Goal: Task Accomplishment & Management: Use online tool/utility

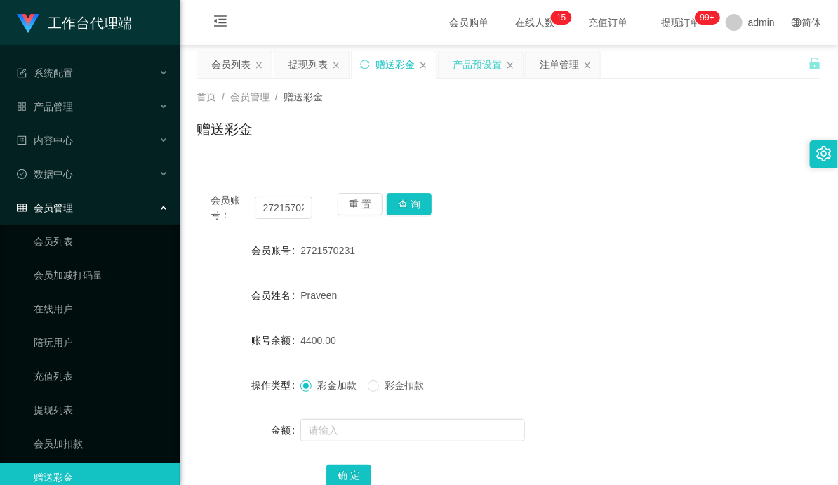
click at [474, 68] on div "产品预设置" at bounding box center [477, 64] width 49 height 27
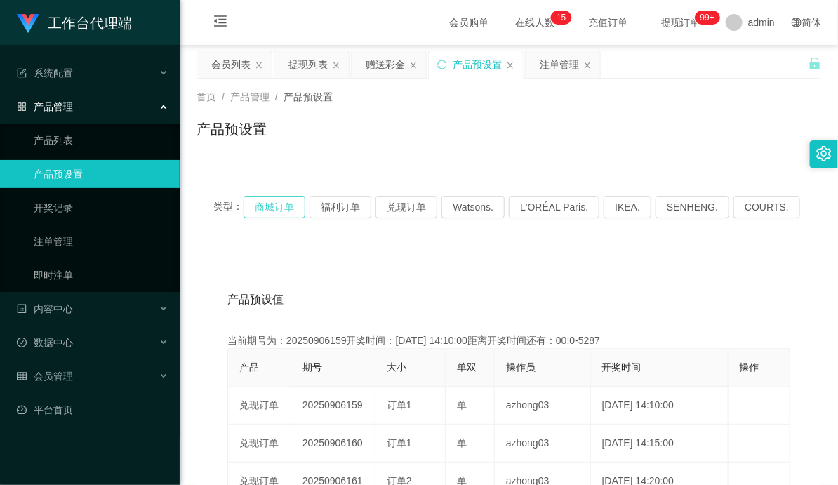
click at [289, 201] on button "商城订单" at bounding box center [274, 207] width 62 height 22
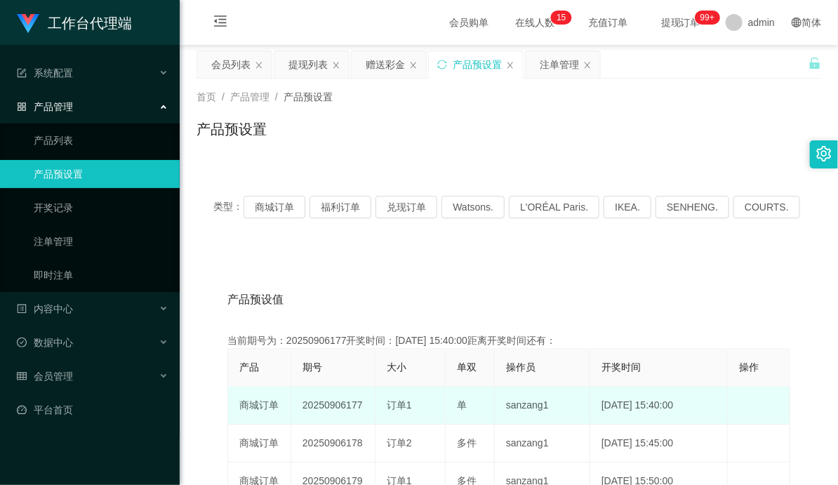
drag, startPoint x: 342, startPoint y: 400, endPoint x: 445, endPoint y: 399, distance: 103.2
click at [418, 405] on tr "商城订单 20250906177 订单1 单 sanzang1 [DATE] 15:40:00 编 辑 限制投注" at bounding box center [509, 406] width 562 height 38
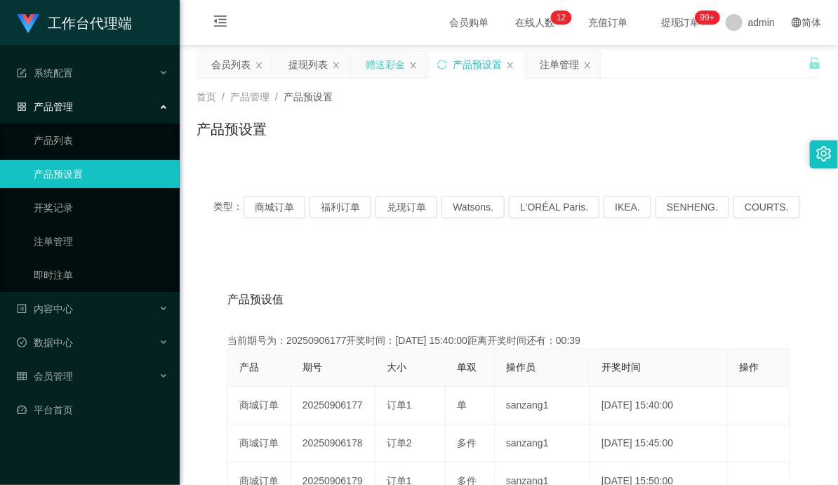
click at [394, 66] on div "赠送彩金" at bounding box center [385, 64] width 39 height 27
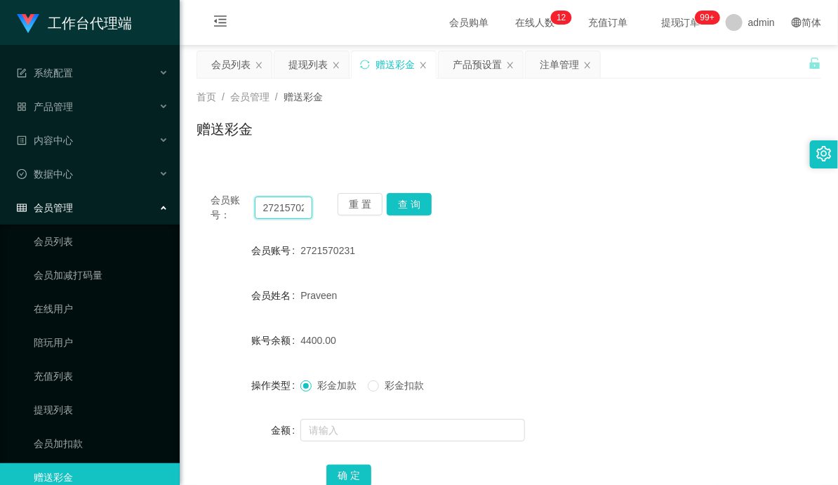
click at [286, 213] on input "2721570231" at bounding box center [284, 207] width 58 height 22
paste input "28803552"
type input "228803552"
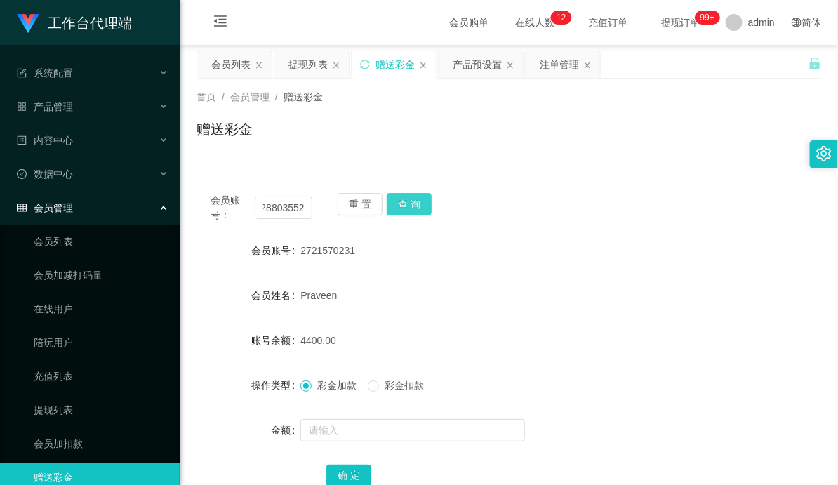
click at [405, 201] on button "查 询" at bounding box center [409, 204] width 45 height 22
click at [614, 190] on div "会员账号： 228803552 重 置 查 询 会员账号 228803552 会员姓名 [PERSON_NAME] 账号余额 100.00 操作类型 彩金加款…" at bounding box center [508, 349] width 624 height 341
click at [408, 207] on button "查 询" at bounding box center [409, 204] width 45 height 22
click at [414, 204] on button "查 询" at bounding box center [409, 204] width 45 height 22
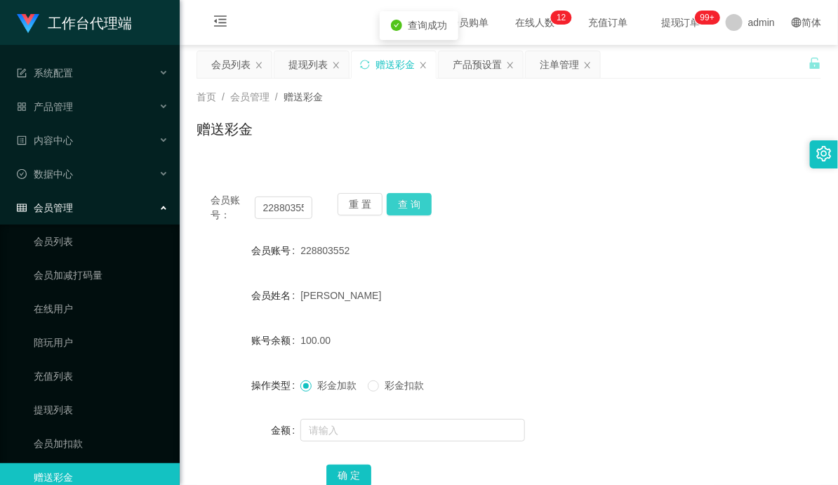
click at [414, 204] on button "查 询" at bounding box center [409, 204] width 45 height 22
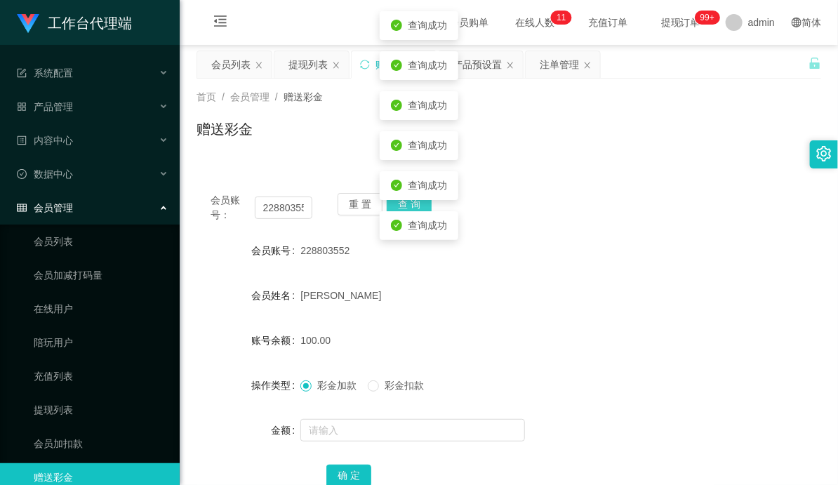
click at [414, 204] on button "查 询" at bounding box center [409, 204] width 45 height 22
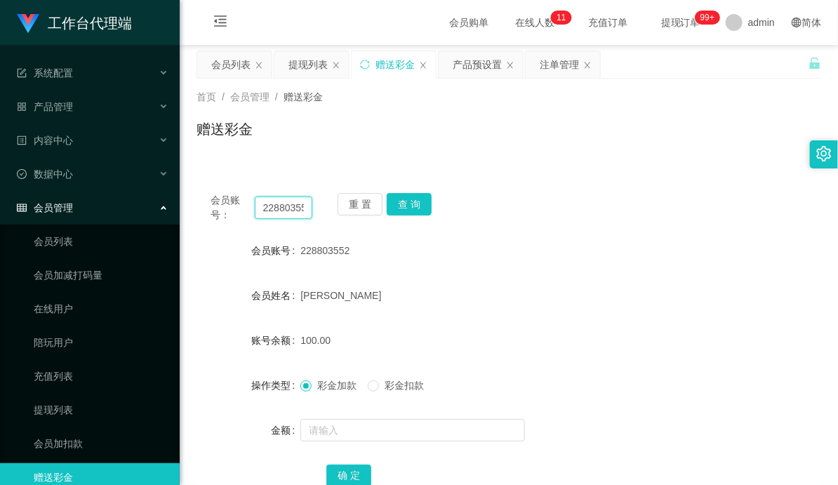
click at [267, 208] on input "228803552" at bounding box center [284, 207] width 58 height 22
click at [276, 206] on input "228803552" at bounding box center [284, 207] width 58 height 22
click at [508, 253] on div "228803552" at bounding box center [482, 250] width 364 height 28
click at [279, 213] on input "228803552" at bounding box center [284, 207] width 58 height 22
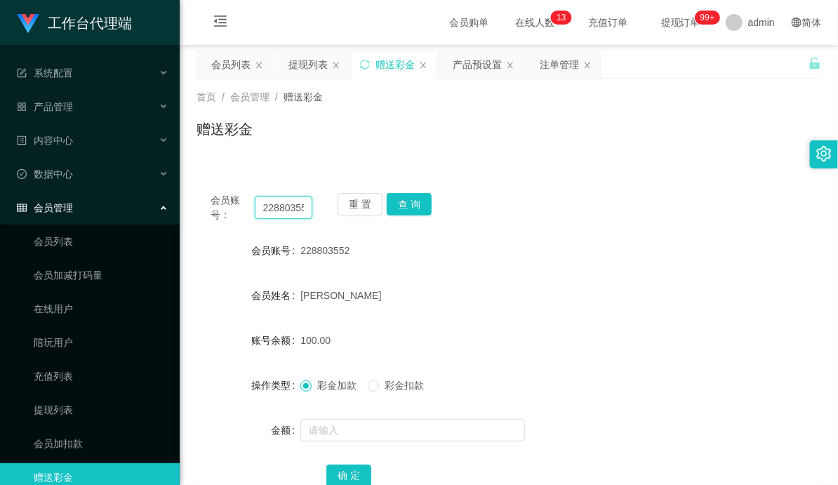
click at [279, 213] on input "228803552" at bounding box center [284, 207] width 58 height 22
click at [486, 281] on div "[PERSON_NAME]" at bounding box center [482, 295] width 364 height 28
click at [325, 250] on span "228803552" at bounding box center [324, 250] width 49 height 11
click at [274, 210] on input "228803552" at bounding box center [284, 207] width 58 height 22
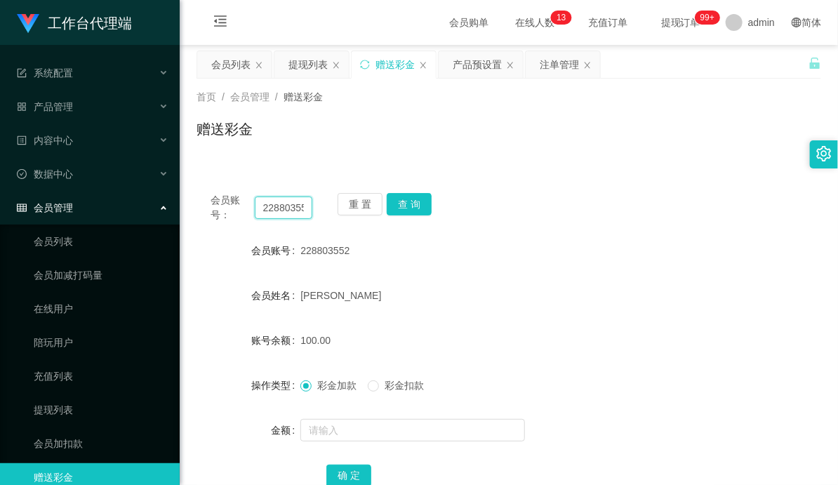
click at [274, 210] on input "228803552" at bounding box center [284, 207] width 58 height 22
click at [333, 248] on span "228803552" at bounding box center [324, 250] width 49 height 11
click at [279, 208] on input "228803552" at bounding box center [284, 207] width 58 height 22
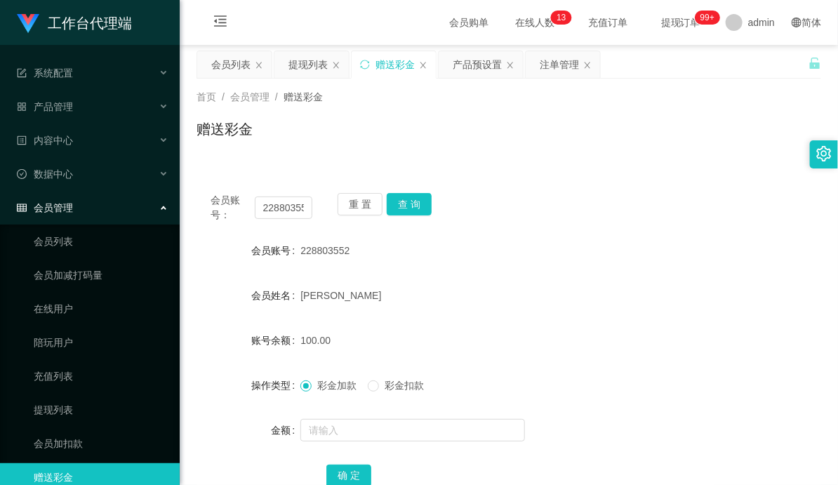
click at [321, 250] on span "228803552" at bounding box center [324, 250] width 49 height 11
click at [278, 202] on input "228803552" at bounding box center [284, 207] width 58 height 22
click at [314, 249] on span "228803552" at bounding box center [324, 250] width 49 height 11
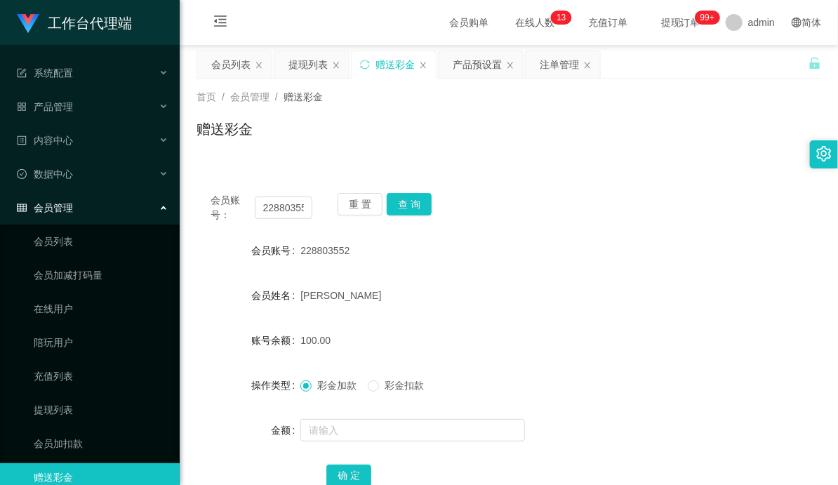
click at [314, 249] on span "228803552" at bounding box center [324, 250] width 49 height 11
click at [279, 207] on input "228803552" at bounding box center [284, 207] width 58 height 22
click at [396, 253] on div "228803552" at bounding box center [482, 250] width 364 height 28
click at [401, 199] on button "查 询" at bounding box center [409, 204] width 45 height 22
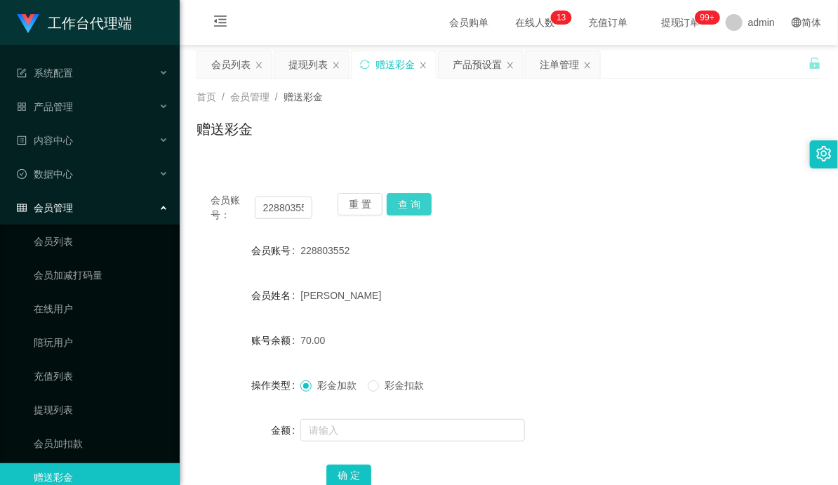
click at [414, 203] on button "查 询" at bounding box center [409, 204] width 45 height 22
click at [408, 202] on button "查 询" at bounding box center [409, 204] width 45 height 22
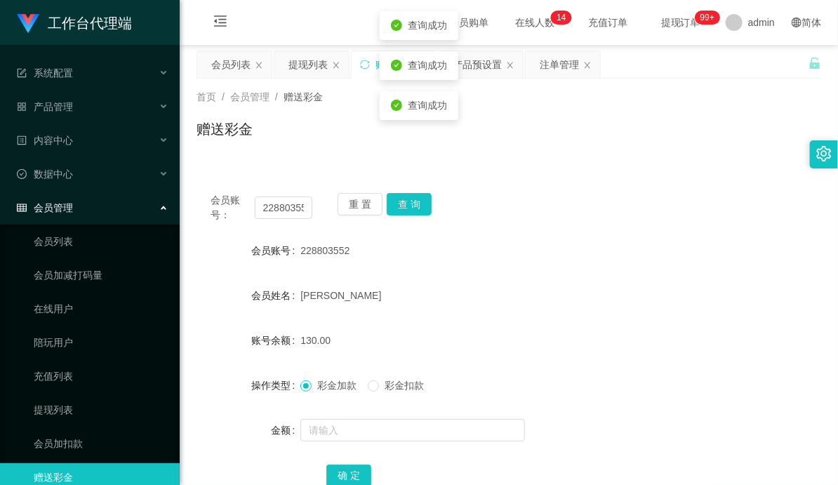
click at [527, 192] on div "会员账号： 228803552 重 置 查 询 会员账号 228803552 会员姓名 [PERSON_NAME] 账号余额 130.00 操作类型 彩金加款…" at bounding box center [508, 349] width 624 height 341
click at [417, 197] on button "查 询" at bounding box center [409, 204] width 45 height 22
click at [411, 208] on button "查 询" at bounding box center [409, 204] width 45 height 22
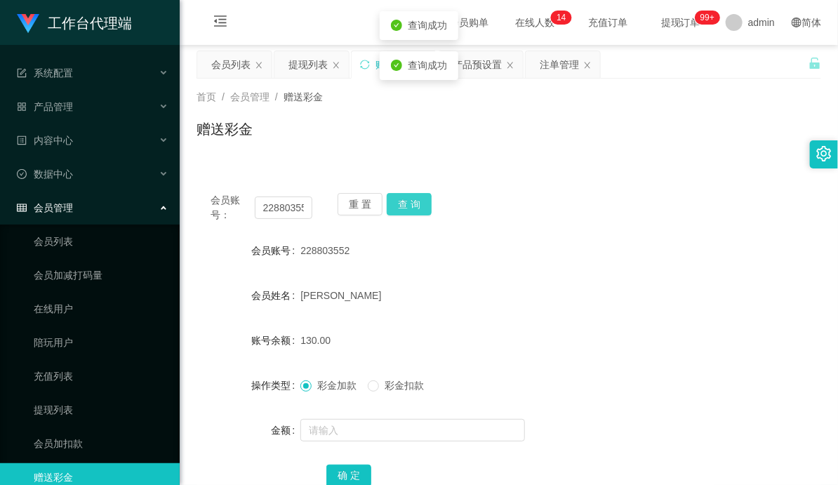
click at [411, 208] on button "查 询" at bounding box center [409, 204] width 45 height 22
click at [269, 208] on input "228803552" at bounding box center [284, 207] width 58 height 22
click at [564, 68] on div "注单管理" at bounding box center [559, 64] width 39 height 27
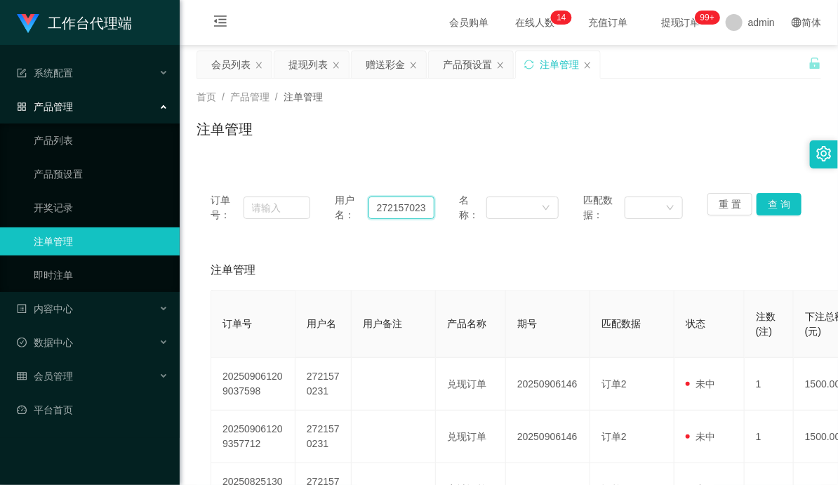
click at [403, 208] on input "2721570231" at bounding box center [401, 207] width 66 height 22
paste input "28803552"
type input "228803552"
click at [775, 200] on button "查 询" at bounding box center [778, 204] width 45 height 22
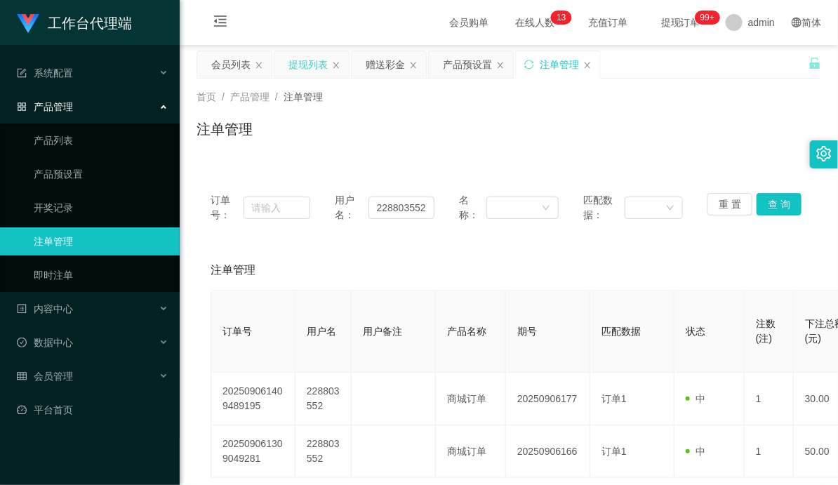
click at [297, 60] on div "提现列表" at bounding box center [307, 64] width 39 height 27
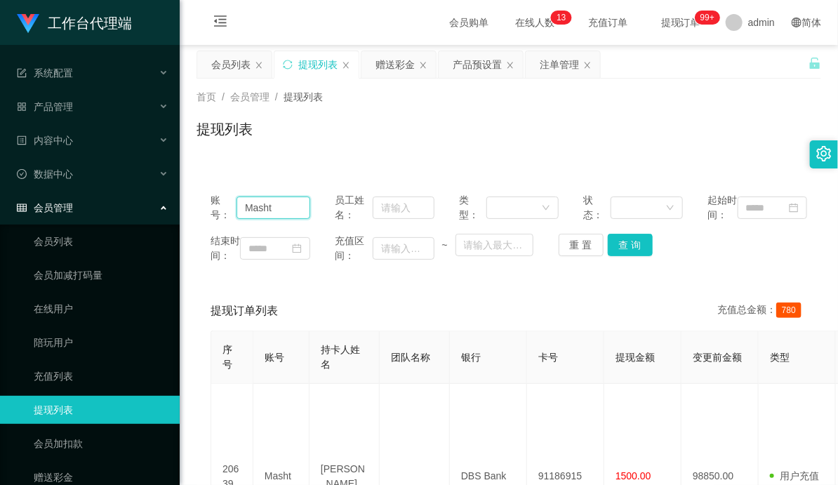
click at [228, 212] on div "账号： Masht" at bounding box center [260, 207] width 100 height 29
paste input "228803552"
type input "228803552"
click at [636, 256] on button "查 询" at bounding box center [630, 245] width 45 height 22
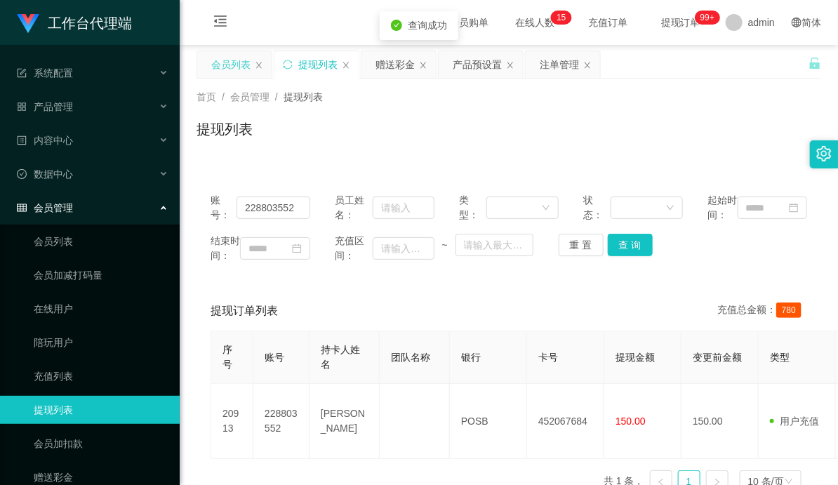
click at [236, 63] on div "会员列表" at bounding box center [230, 64] width 39 height 27
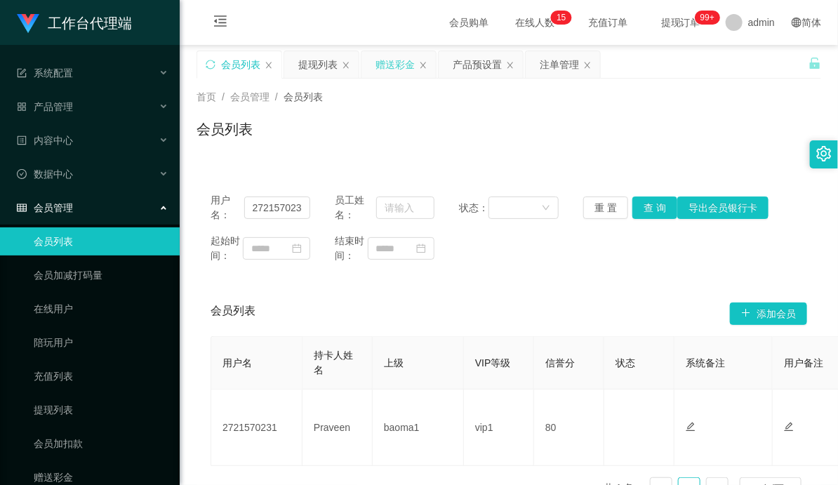
click at [392, 63] on div "赠送彩金" at bounding box center [394, 64] width 39 height 27
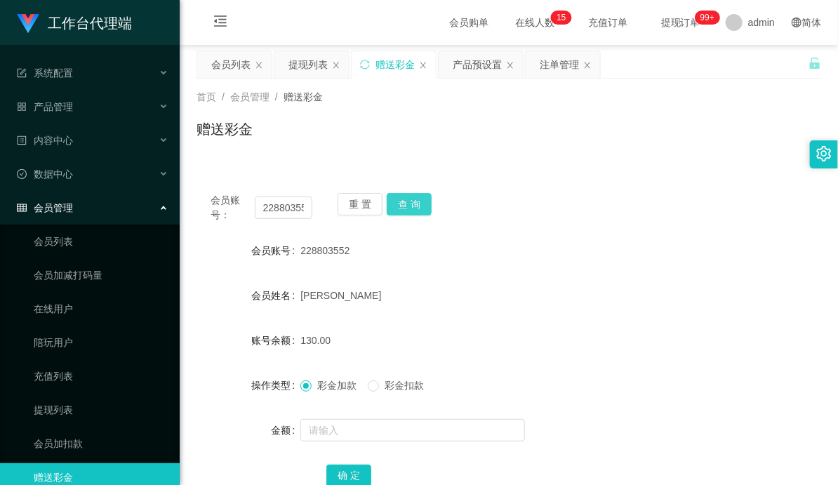
click at [414, 205] on button "查 询" at bounding box center [409, 204] width 45 height 22
click at [400, 212] on button "查 询" at bounding box center [409, 204] width 45 height 22
click at [404, 205] on button "查 询" at bounding box center [409, 204] width 45 height 22
click at [563, 192] on div "会员账号： 228803552 重 置 查 询 会员账号 228803552 会员姓名 [PERSON_NAME] 账号余额 130.00 操作类型 彩金加款…" at bounding box center [508, 349] width 624 height 341
click at [413, 206] on button "查 询" at bounding box center [409, 204] width 45 height 22
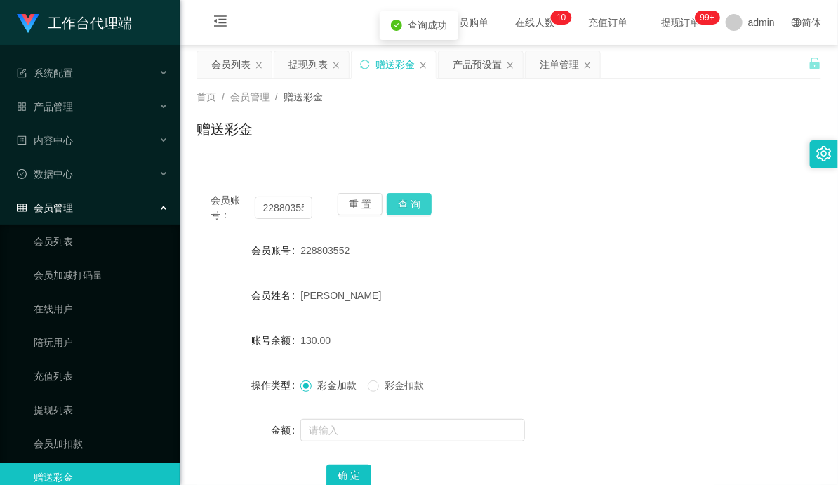
click at [410, 204] on button "查 询" at bounding box center [409, 204] width 45 height 22
click at [401, 199] on button "查 询" at bounding box center [409, 204] width 45 height 22
click at [281, 208] on input "228803552" at bounding box center [284, 207] width 58 height 22
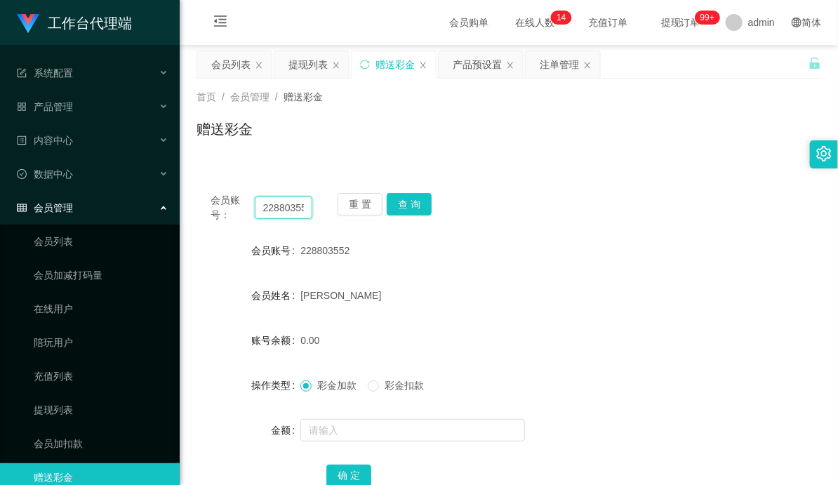
click at [281, 208] on input "228803552" at bounding box center [284, 207] width 58 height 22
type input "zhangjian800607"
drag, startPoint x: 409, startPoint y: 197, endPoint x: 400, endPoint y: 222, distance: 26.2
click at [409, 197] on button "查 询" at bounding box center [409, 204] width 45 height 22
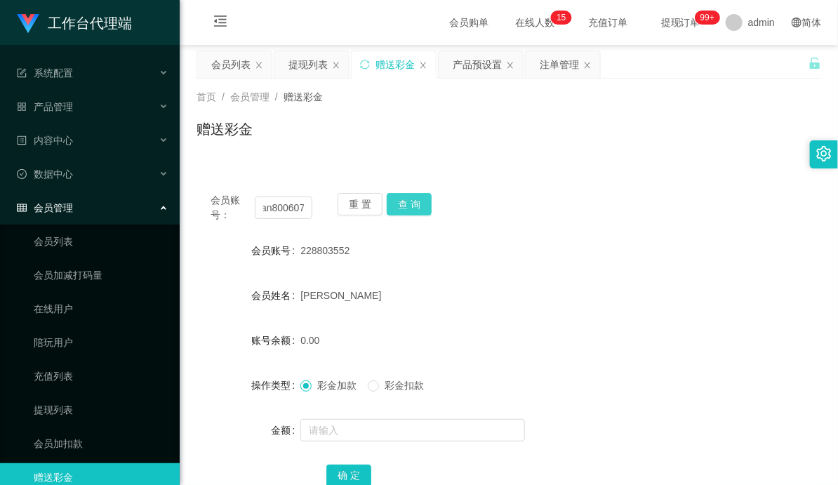
scroll to position [0, 0]
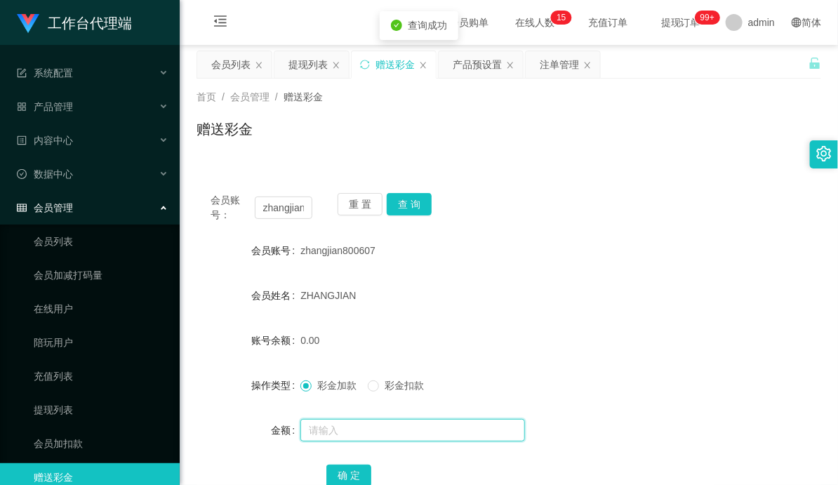
click at [345, 424] on input "text" at bounding box center [412, 430] width 225 height 22
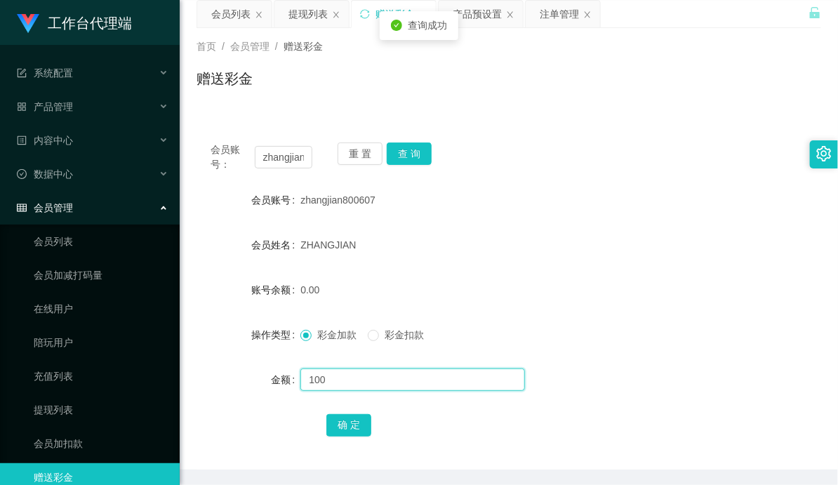
scroll to position [78, 0]
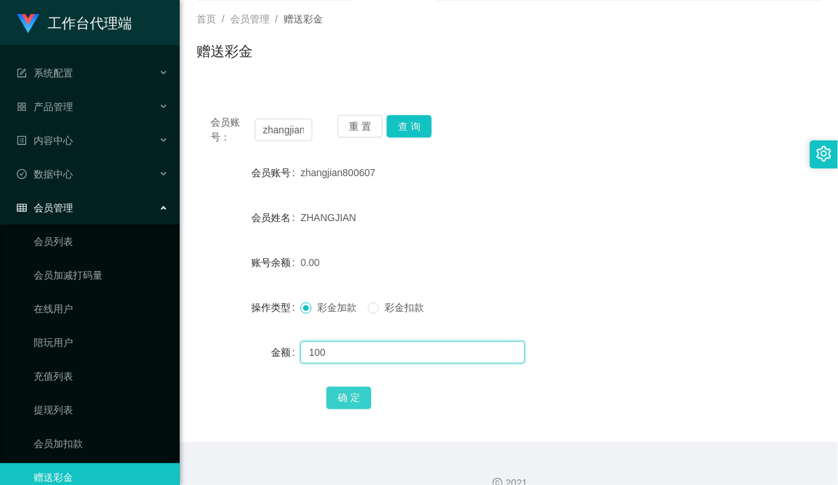
type input "100"
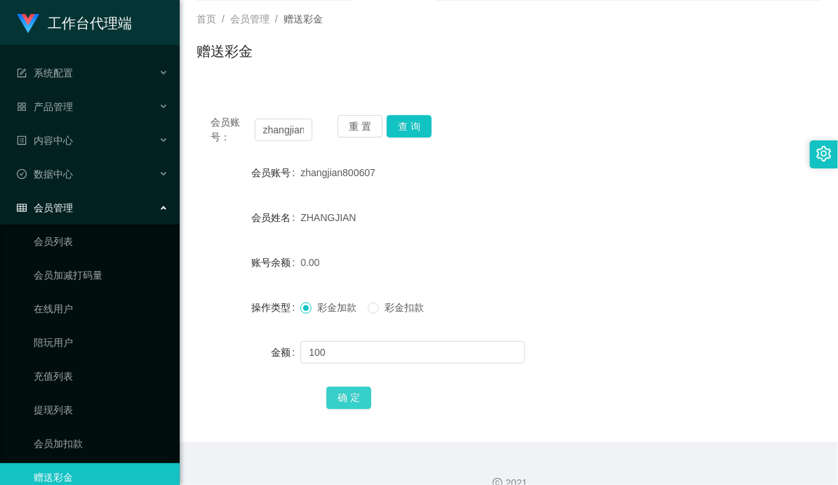
drag, startPoint x: 344, startPoint y: 401, endPoint x: 360, endPoint y: 395, distance: 17.1
click at [344, 401] on button "确 定" at bounding box center [348, 398] width 45 height 22
click at [415, 121] on button "查 询" at bounding box center [409, 126] width 45 height 22
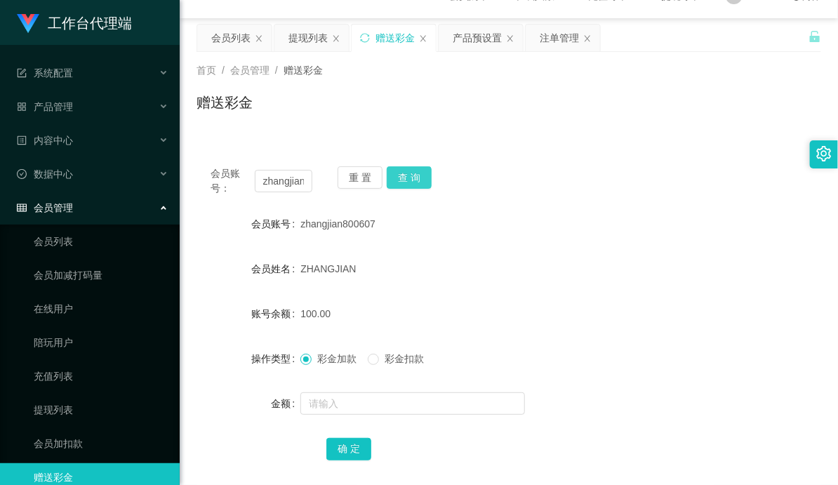
scroll to position [0, 0]
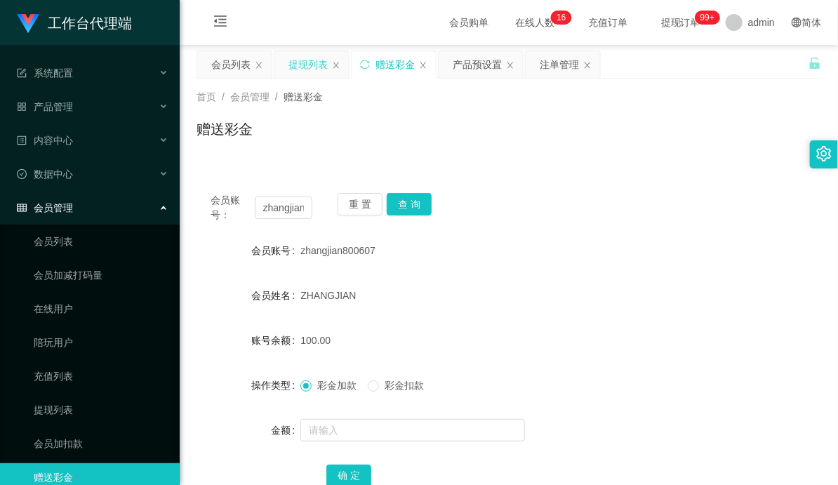
click at [302, 66] on div "提现列表" at bounding box center [307, 64] width 39 height 27
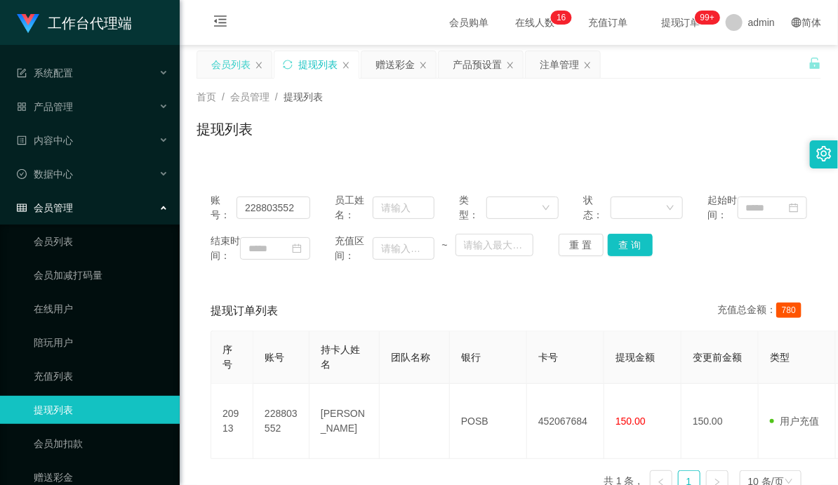
click at [232, 54] on div "会员列表" at bounding box center [230, 64] width 39 height 27
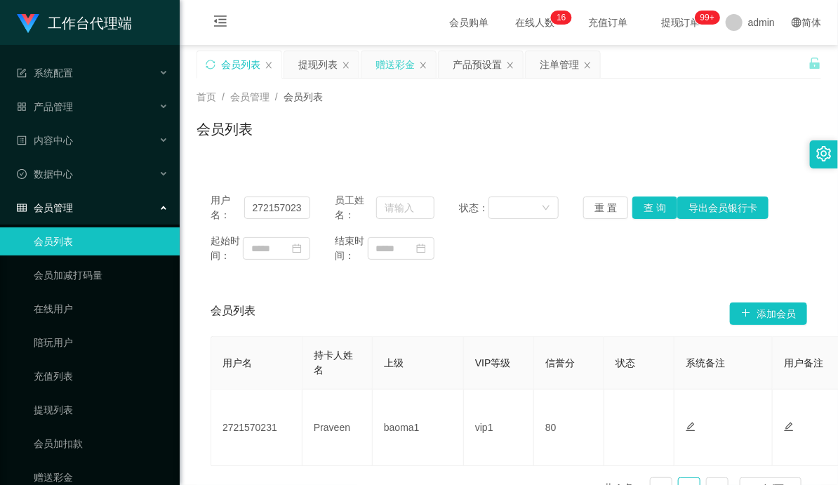
click at [410, 67] on div "赠送彩金" at bounding box center [394, 64] width 39 height 27
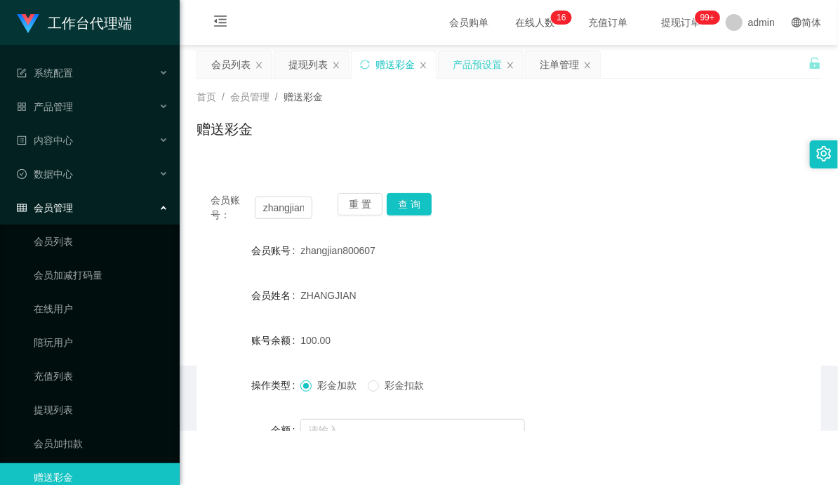
click at [478, 64] on div "产品预设置" at bounding box center [477, 64] width 49 height 27
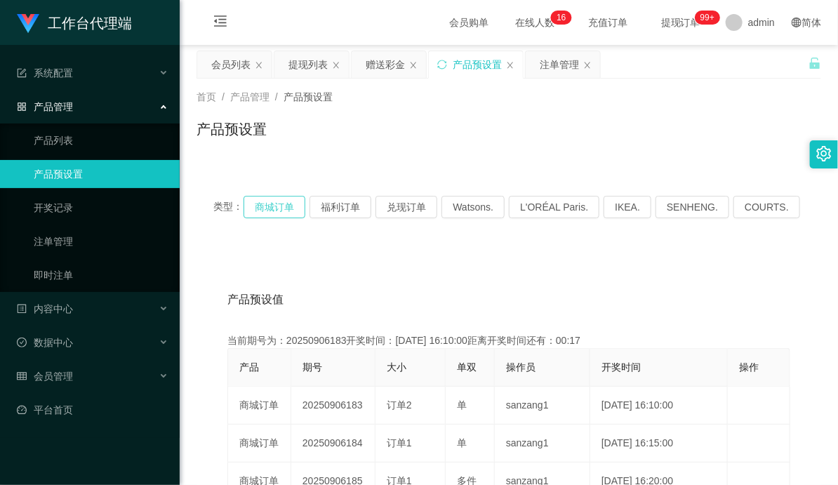
click at [274, 213] on button "商城订单" at bounding box center [274, 207] width 62 height 22
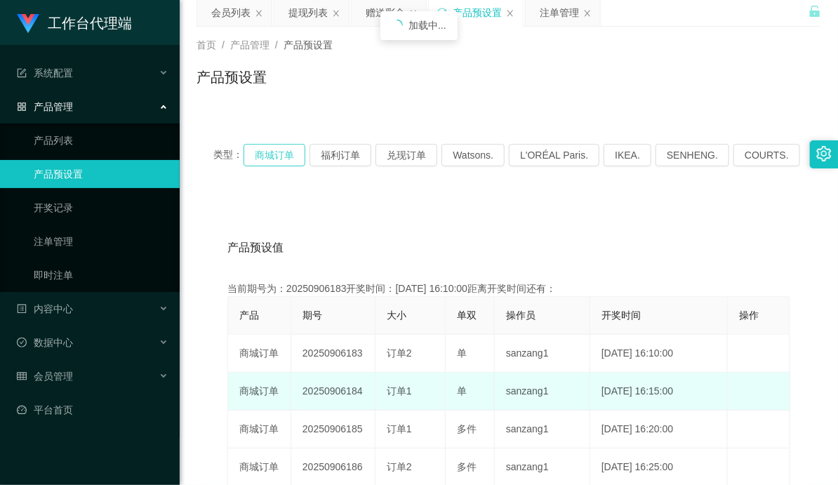
scroll to position [78, 0]
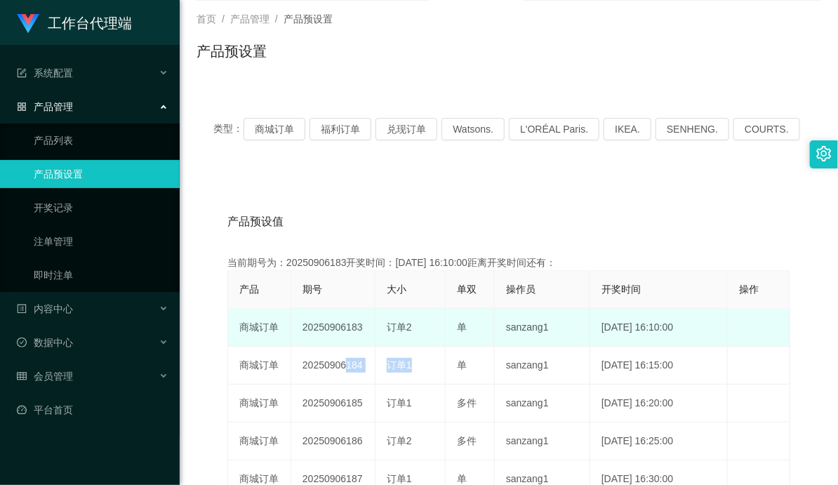
drag, startPoint x: 339, startPoint y: 363, endPoint x: 528, endPoint y: 335, distance: 191.5
click at [458, 360] on tr "商城订单 20250906184 订单1 单 sanzang1 [DATE] 16:15:00 编 辑 限制投注" at bounding box center [509, 366] width 562 height 38
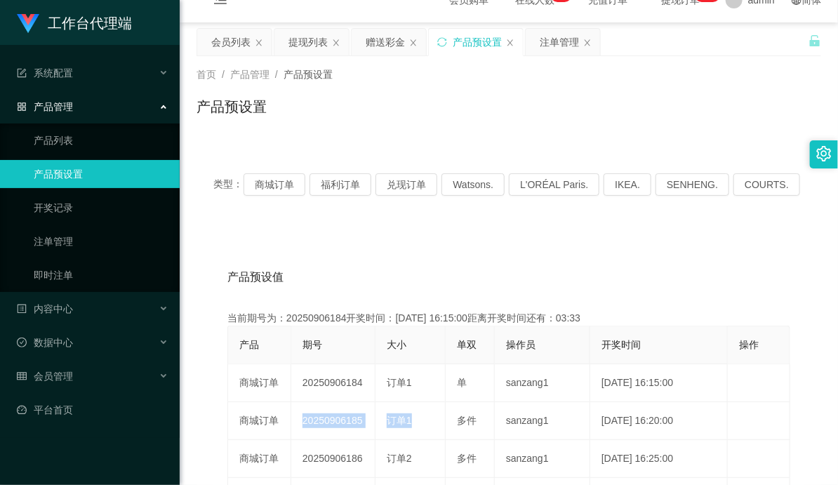
scroll to position [0, 0]
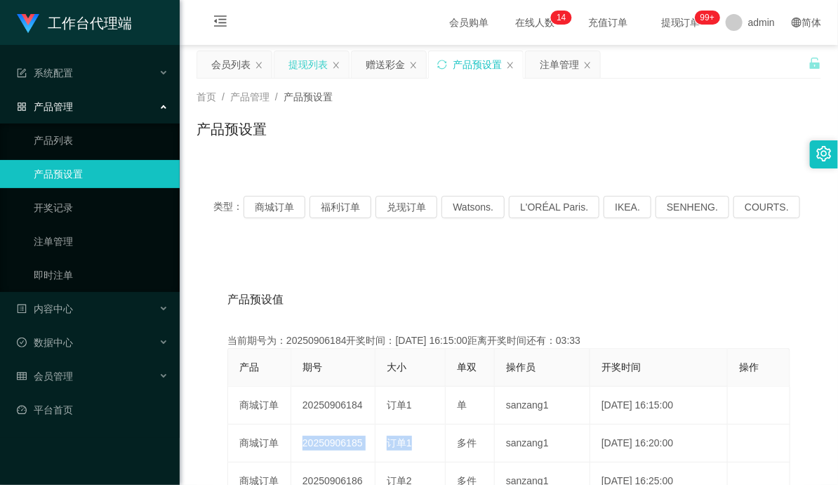
click at [295, 57] on div "提现列表" at bounding box center [307, 64] width 39 height 27
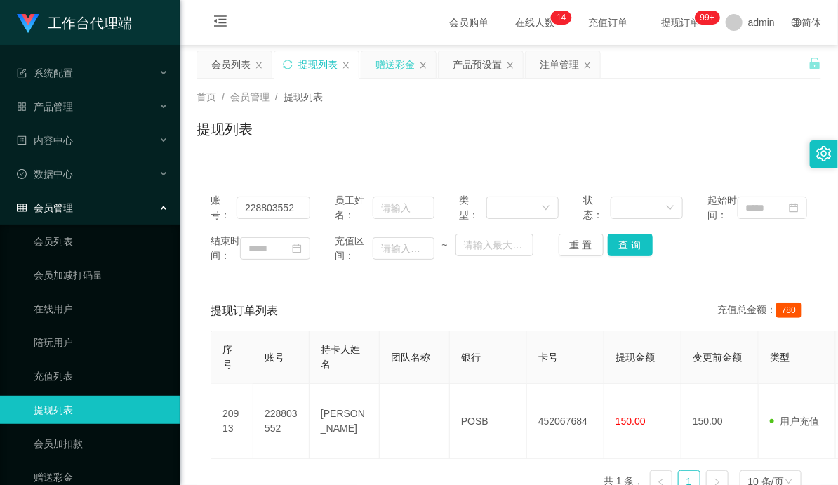
click at [376, 62] on div "赠送彩金" at bounding box center [394, 64] width 39 height 27
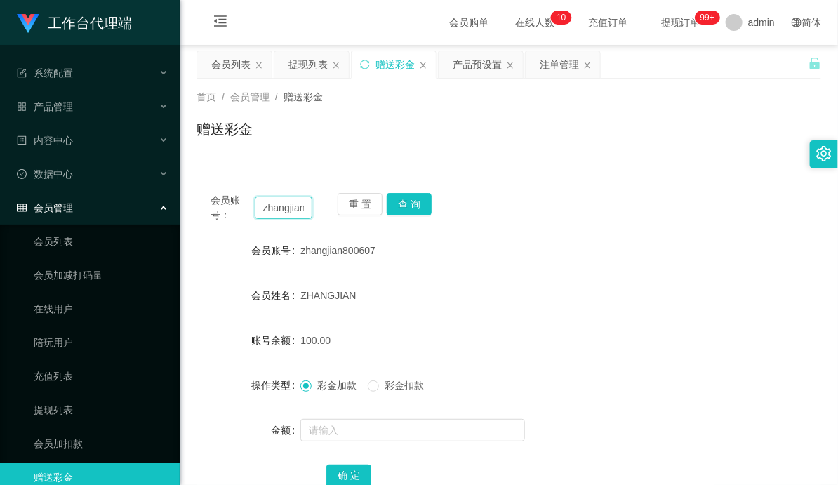
click at [274, 205] on input "zhangjian800607" at bounding box center [284, 207] width 58 height 22
click at [424, 131] on div "赠送彩金" at bounding box center [508, 135] width 624 height 32
click at [288, 211] on input "zhangjian800607" at bounding box center [284, 207] width 58 height 22
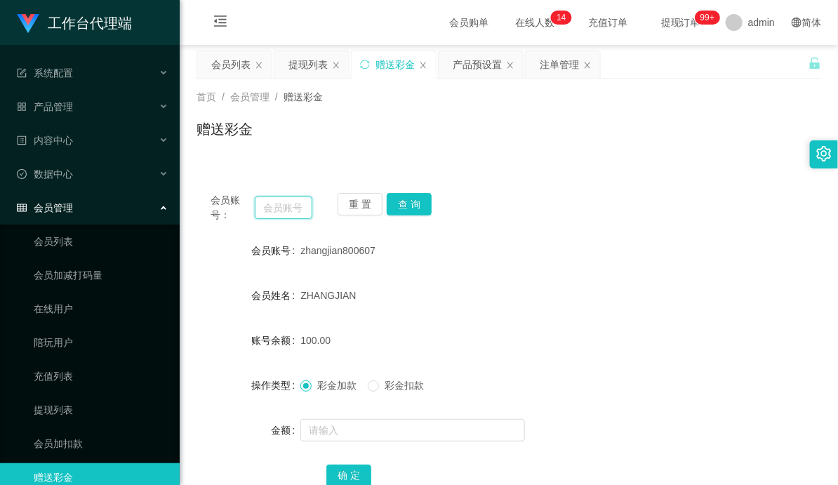
paste input "zhangjian800607"
type input "zhangjian800607"
click at [417, 197] on button "查 询" at bounding box center [409, 204] width 45 height 22
